Goal: Information Seeking & Learning: Learn about a topic

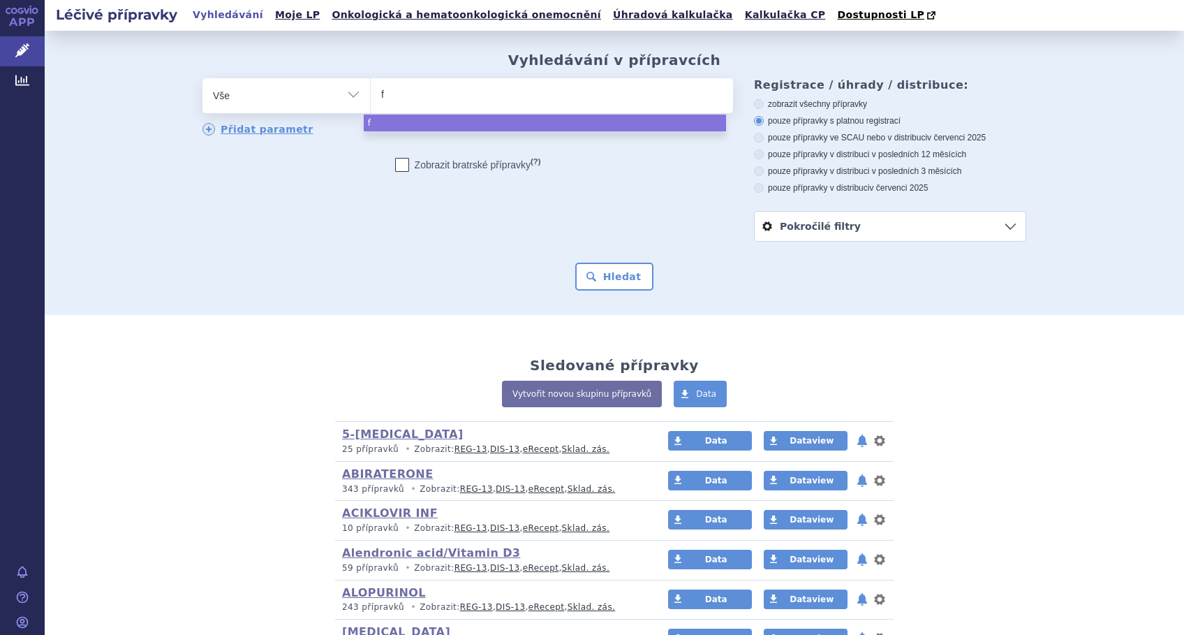
type input "fi"
type input "fil"
type input "filg"
type input "filgr"
type input "filgra"
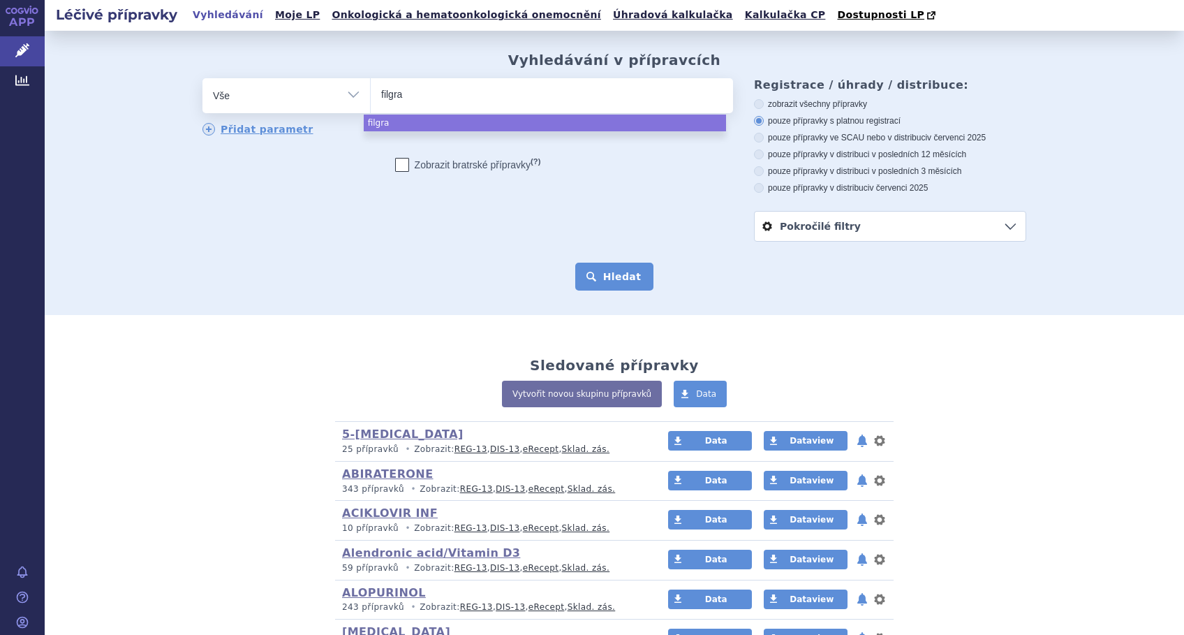
select select "filgra"
click at [621, 279] on button "Hledat" at bounding box center [614, 276] width 79 height 28
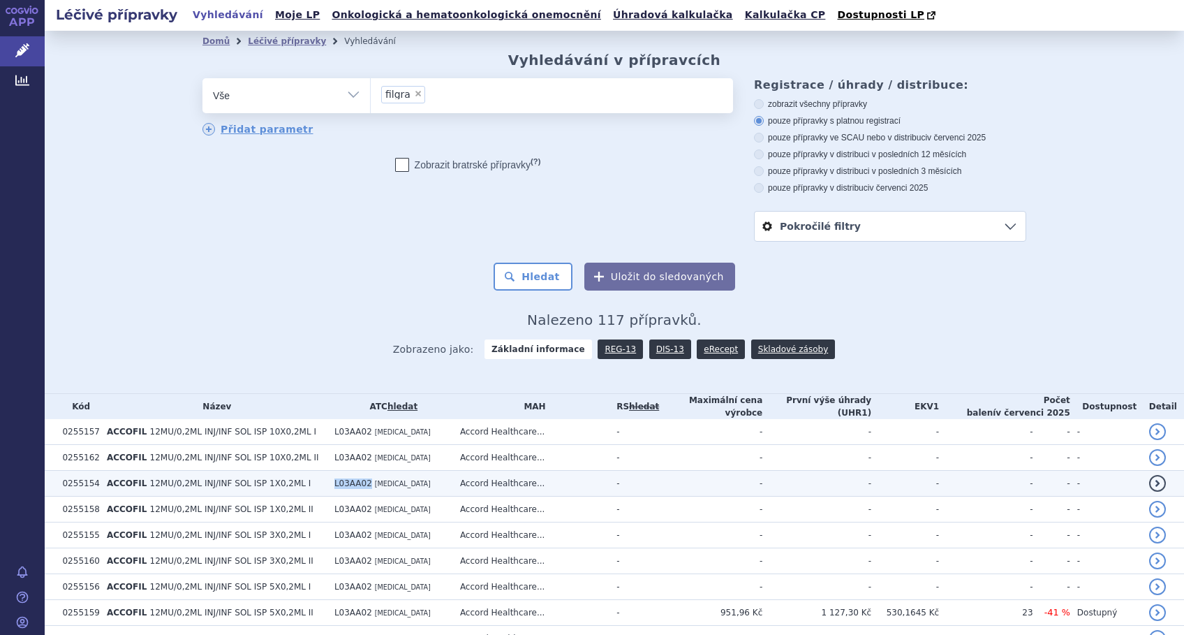
drag, startPoint x: 387, startPoint y: 483, endPoint x: 350, endPoint y: 485, distance: 37.1
click at [350, 485] on td "L03AA02 FILGRASTIM" at bounding box center [390, 483] width 126 height 26
copy span "L03AA02"
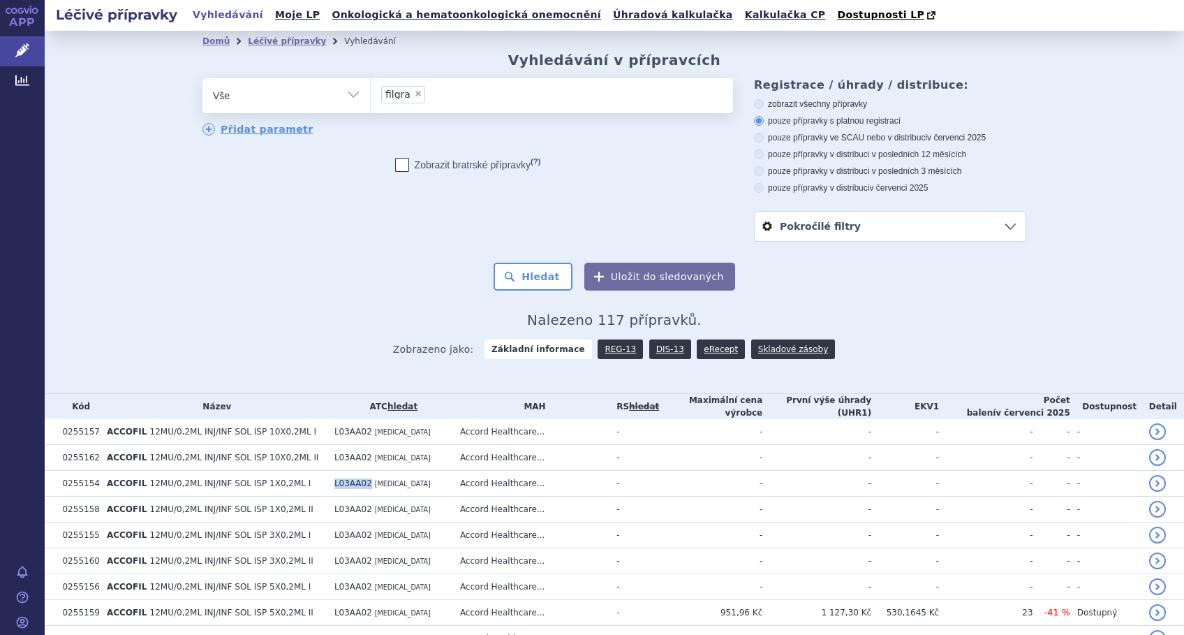
click at [358, 94] on select "Vše Přípravek/SUKL kód MAH VPOIS ATC/Aktivní látka Léková forma Síla" at bounding box center [286, 93] width 168 height 31
select select "filter-atc-group"
click at [202, 79] on select "Vše Přípravek/SUKL kód MAH VPOIS ATC/Aktivní látka Léková forma Síla" at bounding box center [286, 93] width 168 height 31
click at [417, 91] on ul at bounding box center [552, 92] width 362 height 29
click at [371, 91] on select at bounding box center [370, 94] width 1 height 35
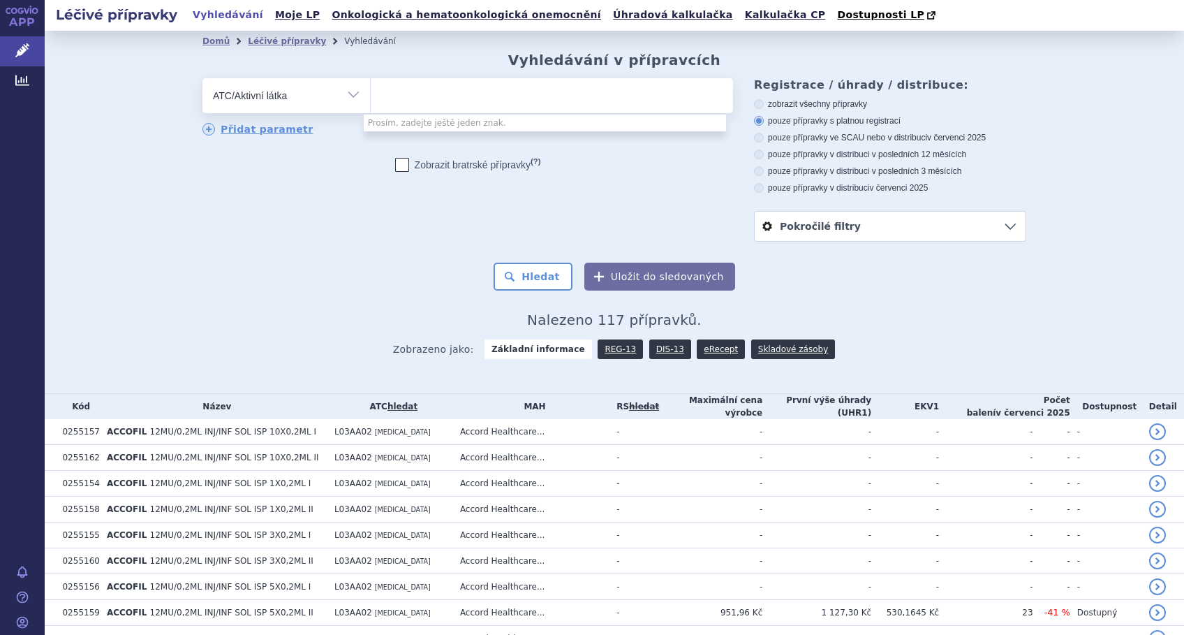
paste input "L03AA02"
type input "L03AA02"
select select "L03AA02"
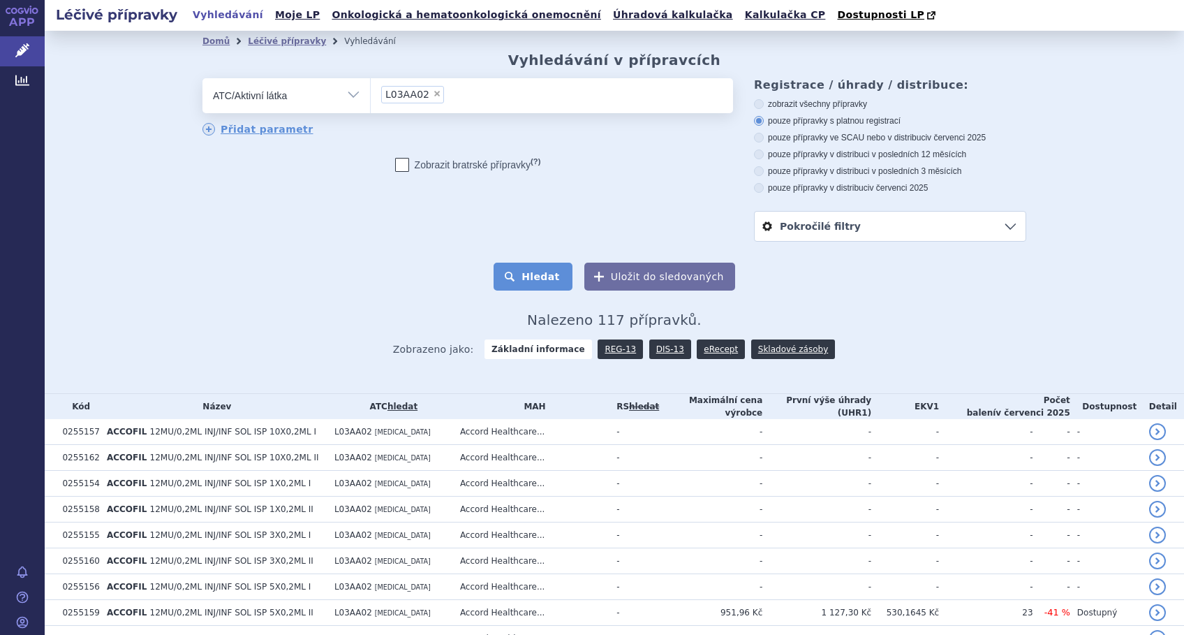
click at [536, 283] on button "Hledat" at bounding box center [533, 276] width 79 height 28
click at [650, 349] on link "DIS-13" at bounding box center [670, 349] width 42 height 20
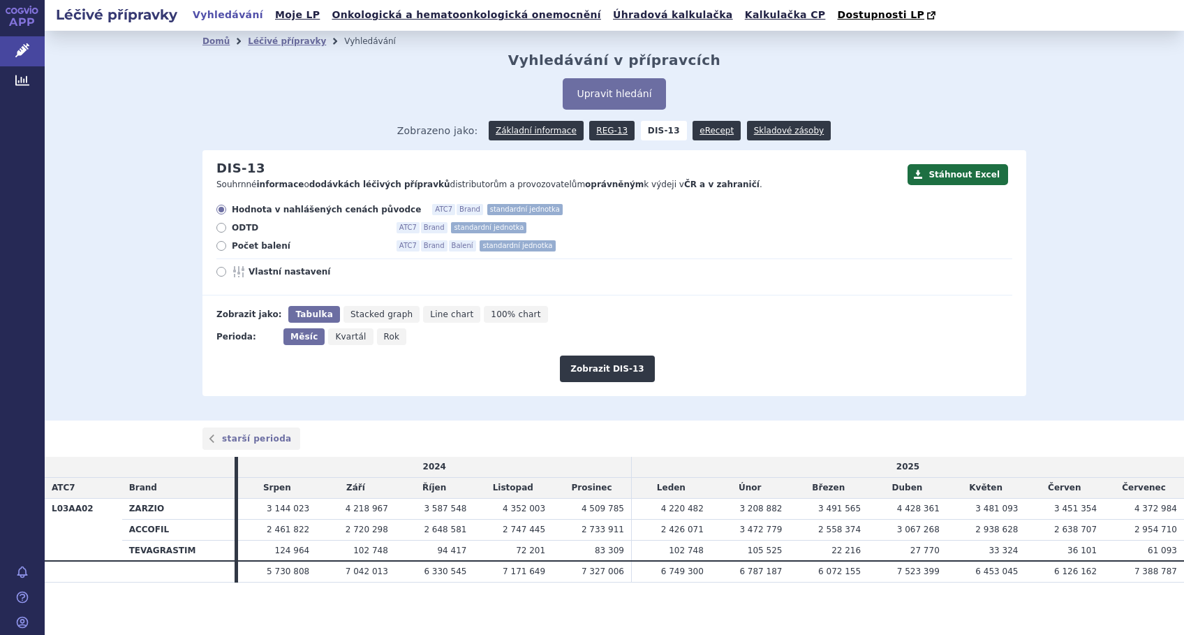
click at [216, 276] on icon at bounding box center [221, 272] width 10 height 10
click at [218, 276] on input "Vlastní nastavení" at bounding box center [222, 273] width 9 height 9
radio input "true"
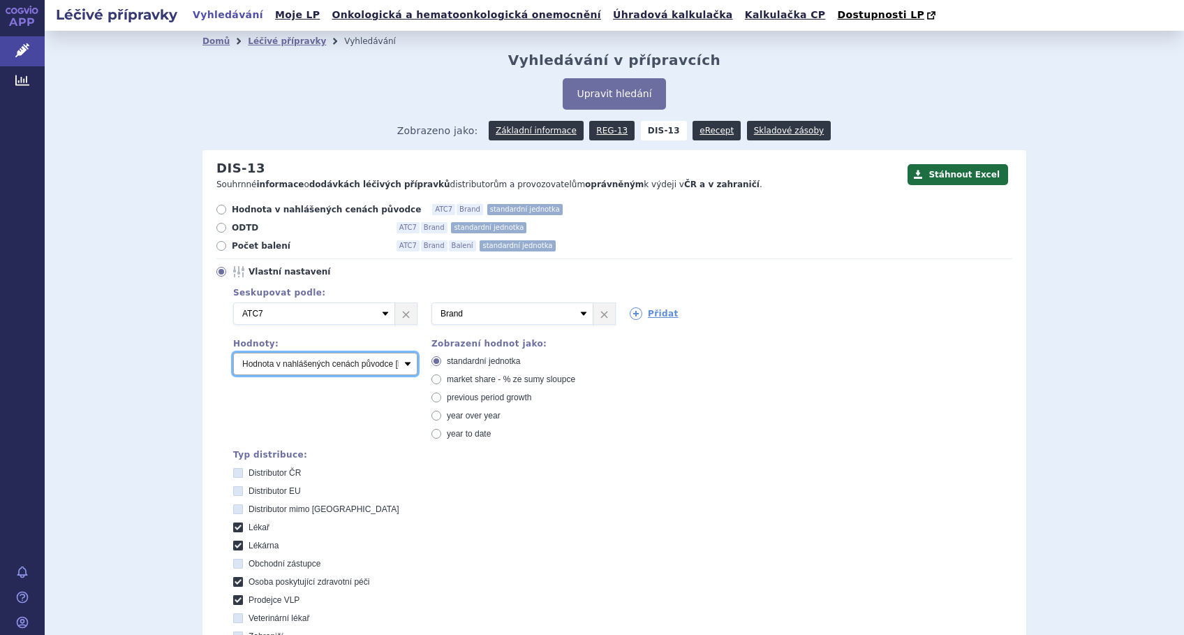
click at [268, 366] on select "Počet balení Hodnota v nahlášených cenách původce [DIS-13] Hodnota v maximálníc…" at bounding box center [325, 364] width 184 height 22
select select "packages"
click at [233, 353] on select "Počet balení Hodnota v nahlášených cenách původce [DIS-13] Hodnota v maximálníc…" at bounding box center [325, 364] width 184 height 22
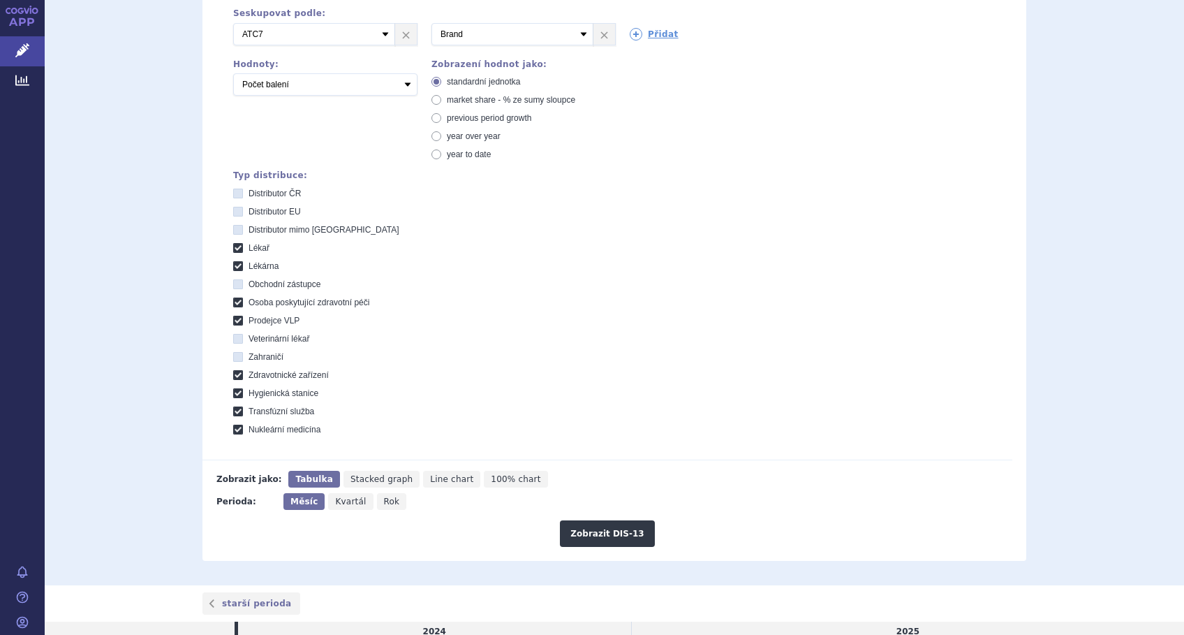
scroll to position [372, 0]
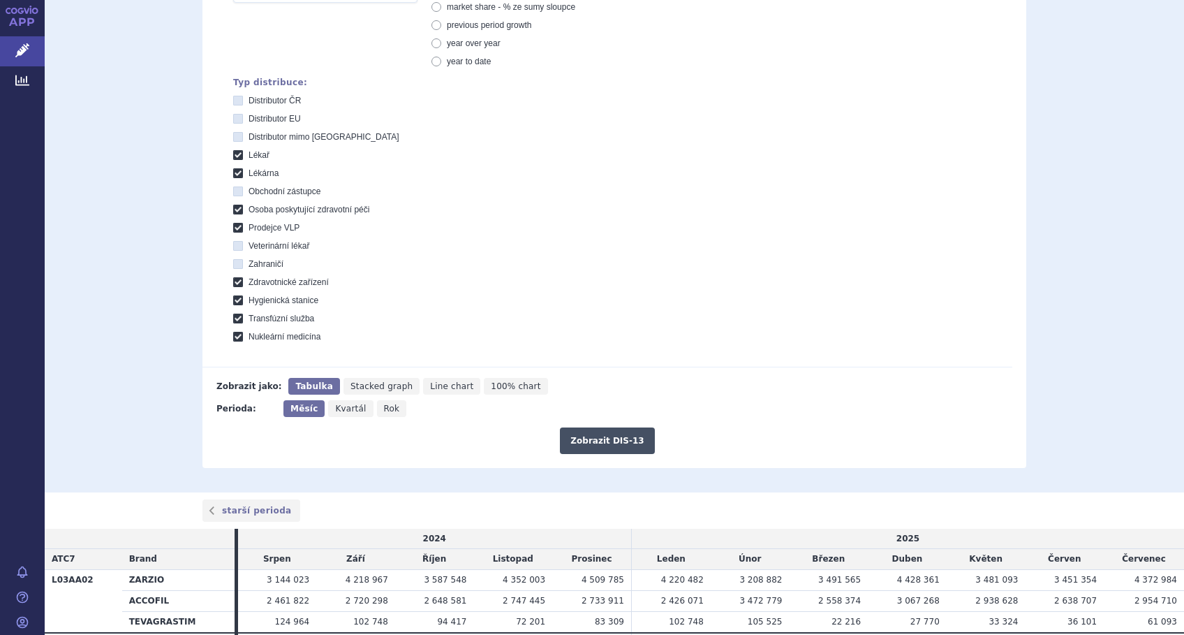
click at [592, 435] on button "Zobrazit DIS-13" at bounding box center [607, 440] width 94 height 27
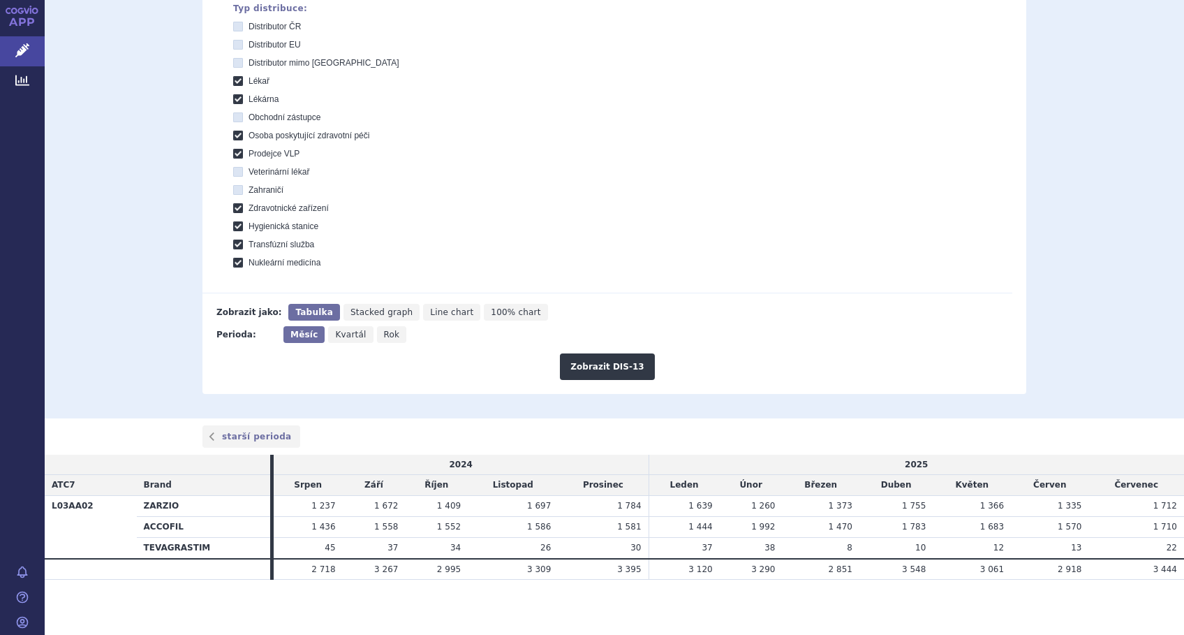
scroll to position [447, 0]
click at [430, 311] on span "Line chart" at bounding box center [451, 311] width 43 height 10
click at [423, 311] on input "Line chart" at bounding box center [427, 307] width 9 height 9
radio input "true"
click at [597, 368] on button "Zobrazit DIS-13" at bounding box center [607, 366] width 94 height 27
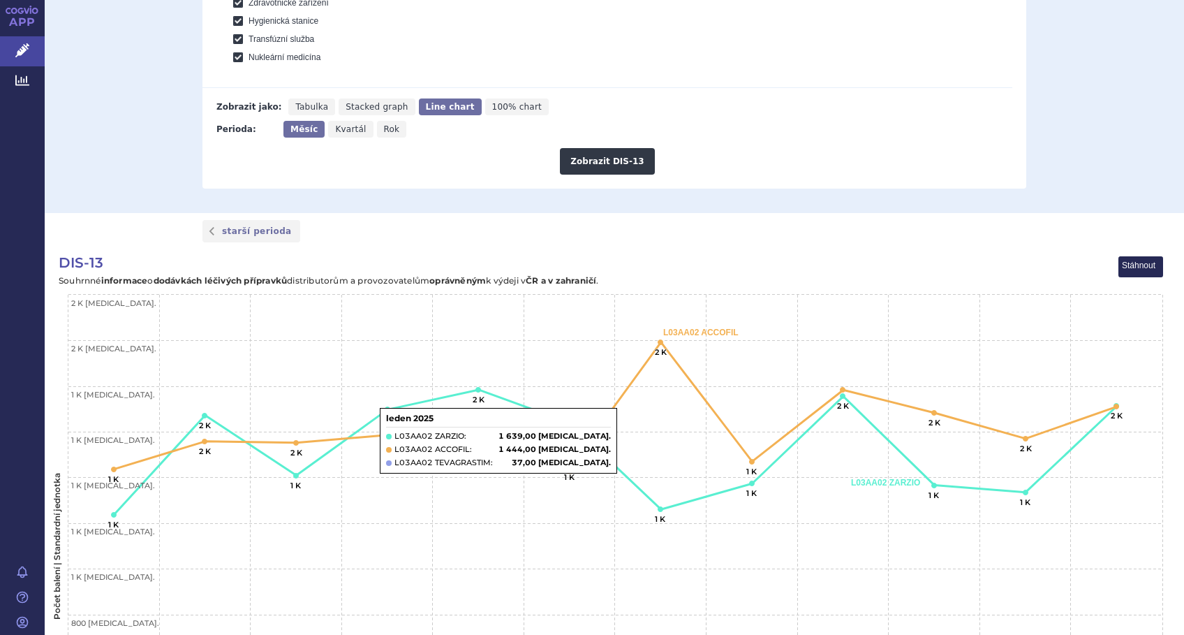
scroll to position [279, 0]
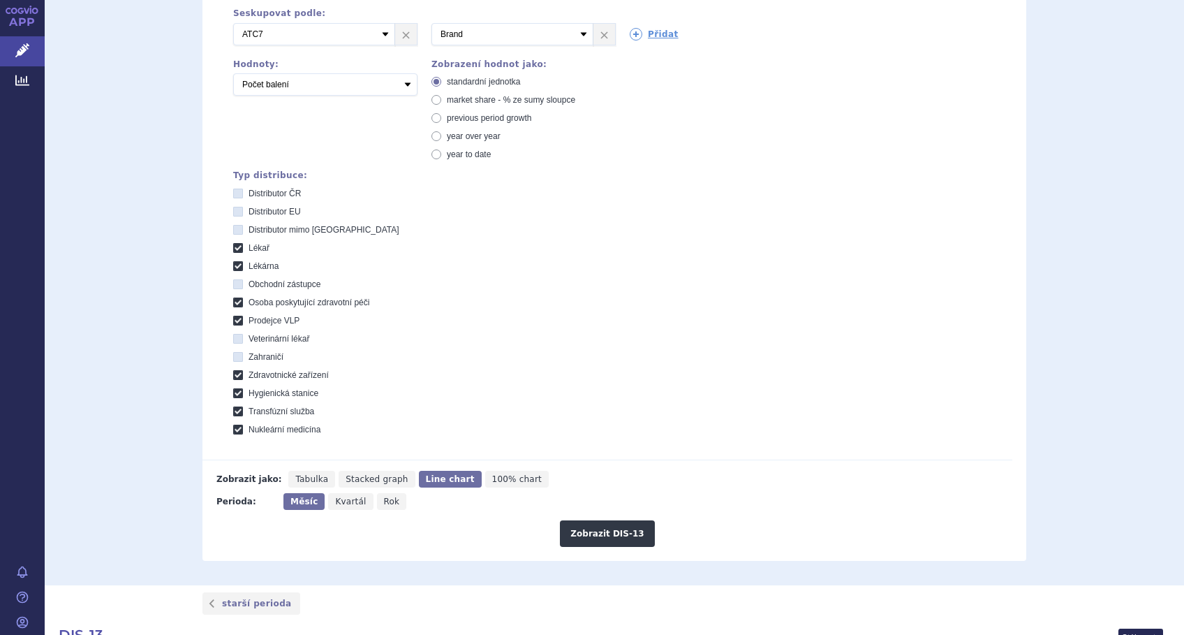
click at [431, 102] on icon at bounding box center [436, 100] width 10 height 10
click at [433, 102] on input "market share - % ze sumy sloupce" at bounding box center [437, 101] width 9 height 9
radio input "true"
click at [579, 528] on button "Zobrazit DIS-13" at bounding box center [607, 533] width 94 height 27
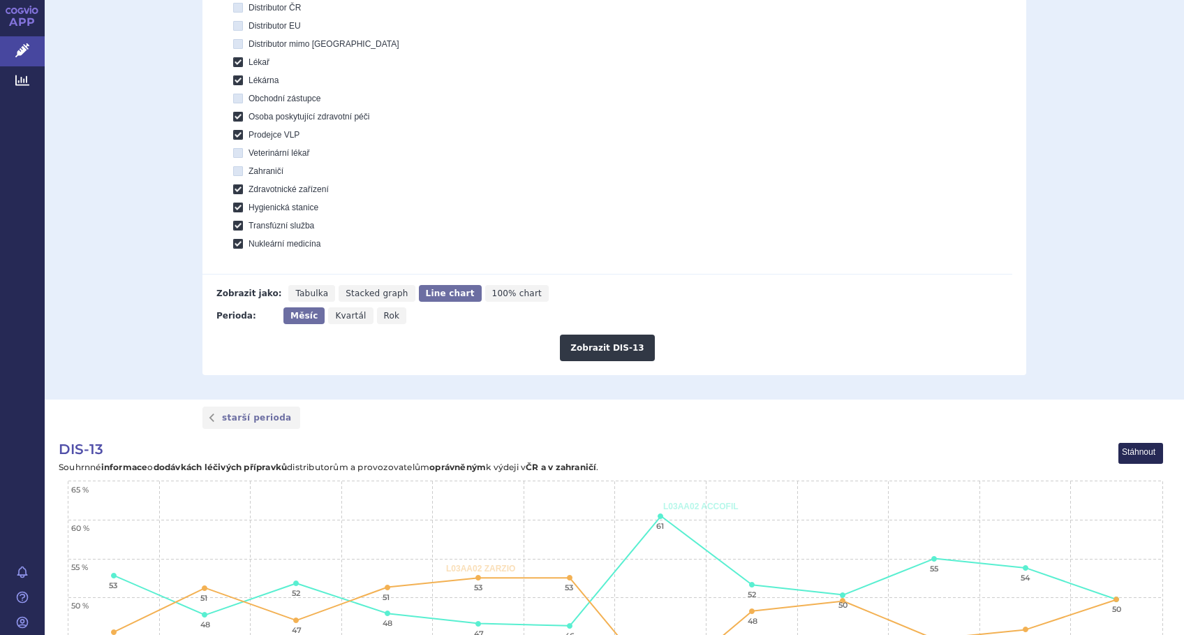
scroll to position [651, 0]
